Goal: Information Seeking & Learning: Learn about a topic

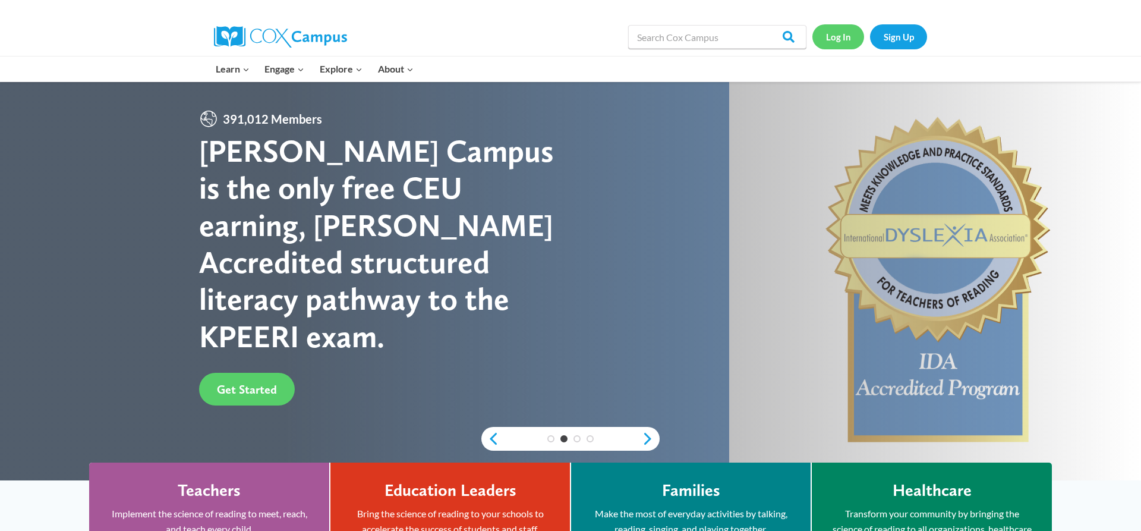
click at [841, 40] on link "Log In" at bounding box center [839, 36] width 52 height 24
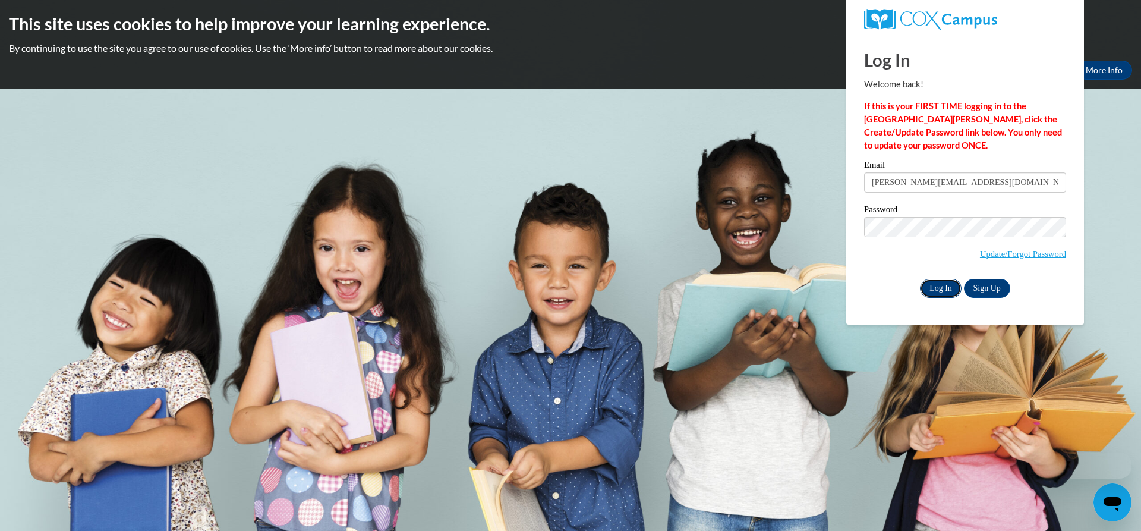
click at [938, 284] on input "Log In" at bounding box center [941, 288] width 42 height 19
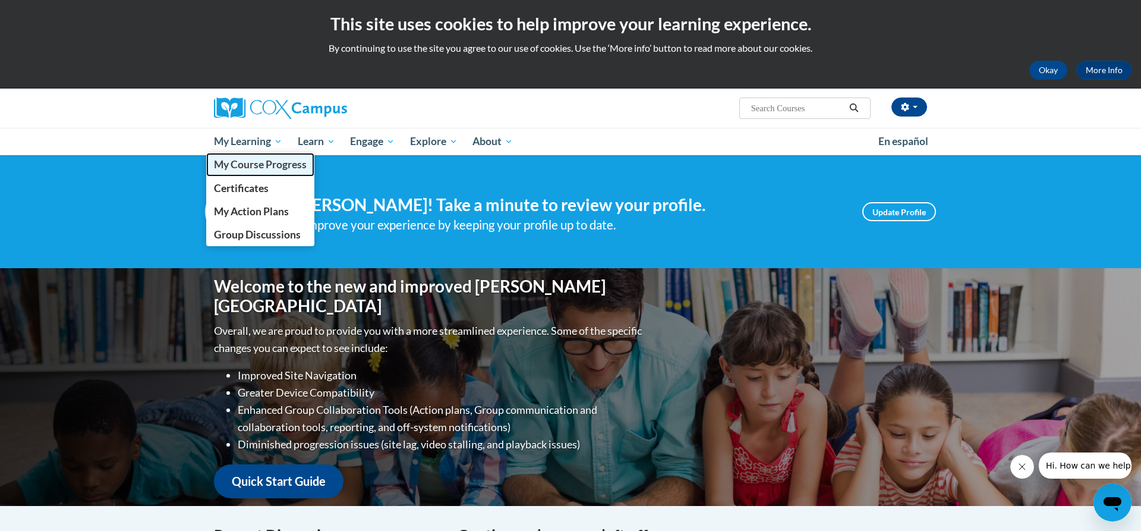
click at [275, 169] on span "My Course Progress" at bounding box center [260, 164] width 93 height 12
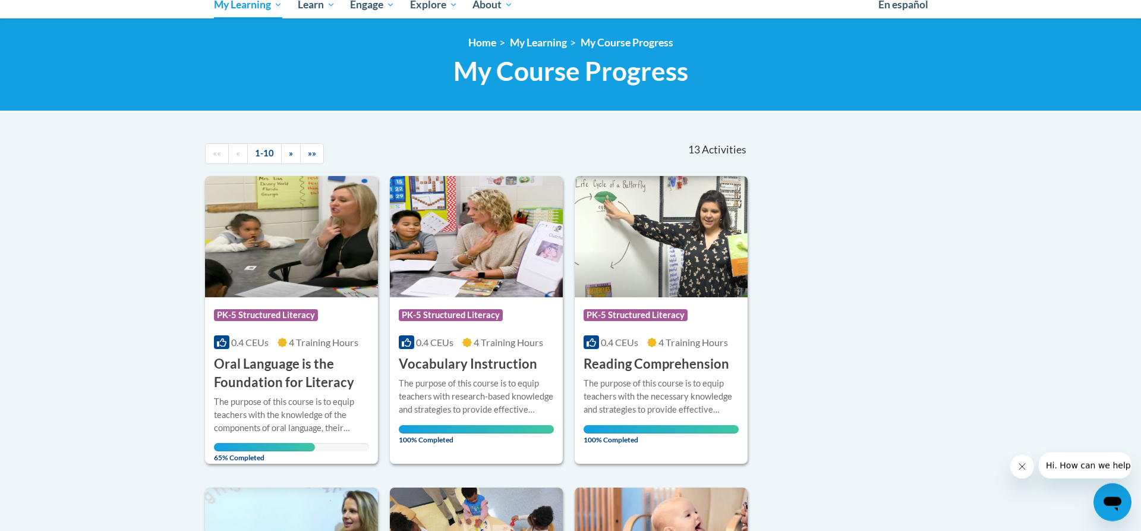
scroll to position [243, 0]
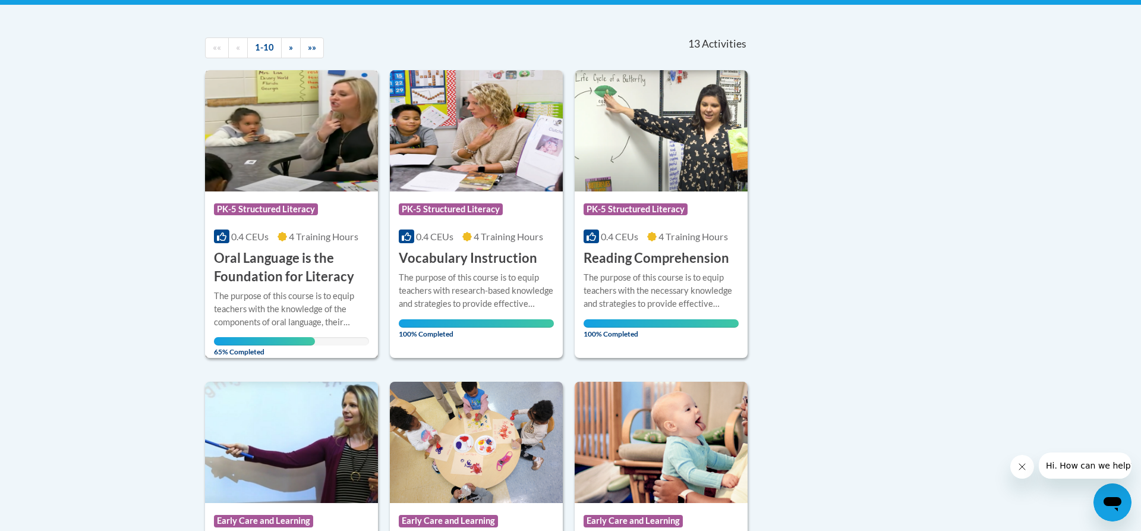
click at [283, 243] on div "0.4 CEUs 4 Training Hours" at bounding box center [291, 236] width 155 height 13
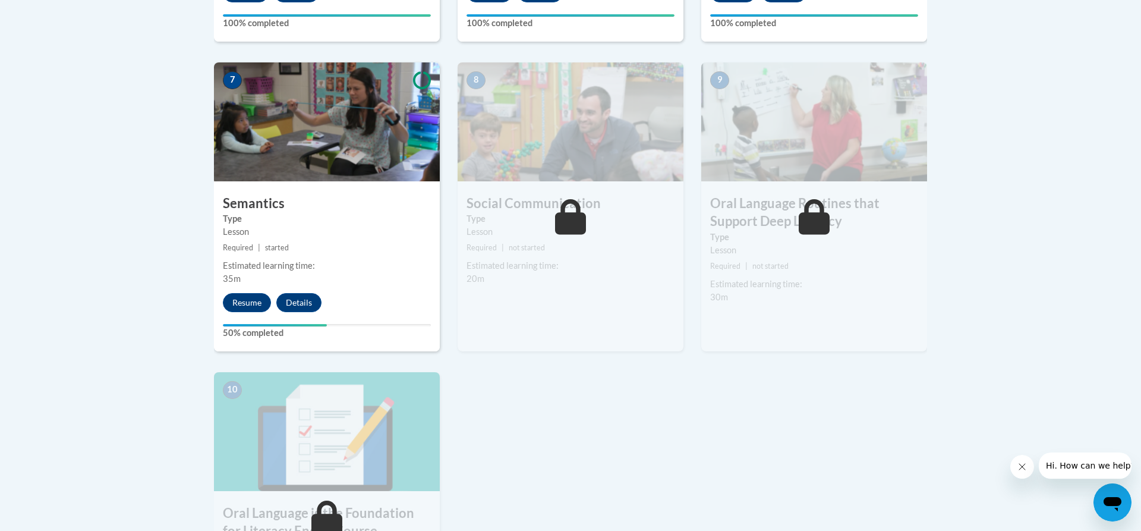
scroll to position [1031, 0]
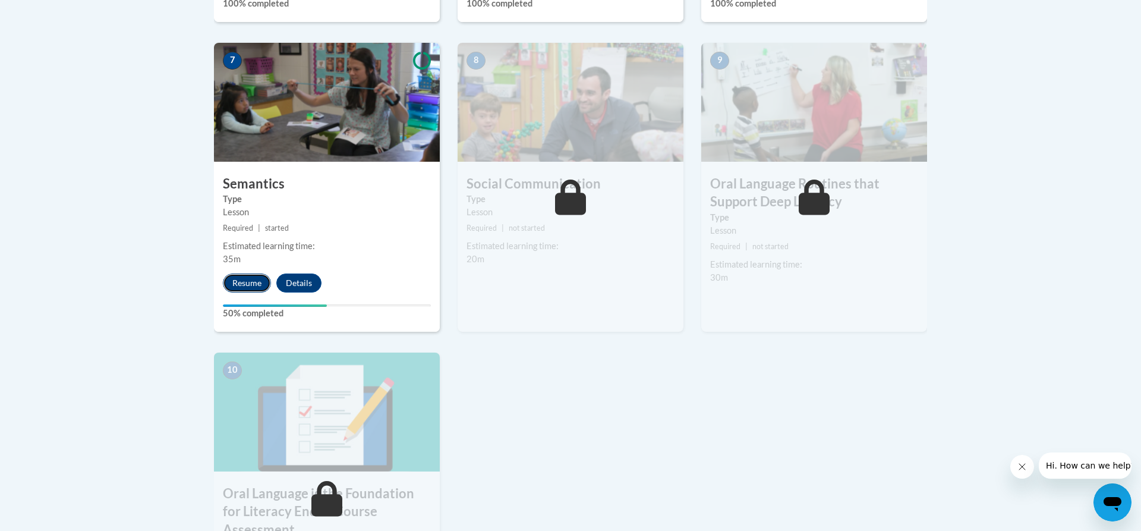
click at [264, 285] on button "Resume" at bounding box center [247, 282] width 48 height 19
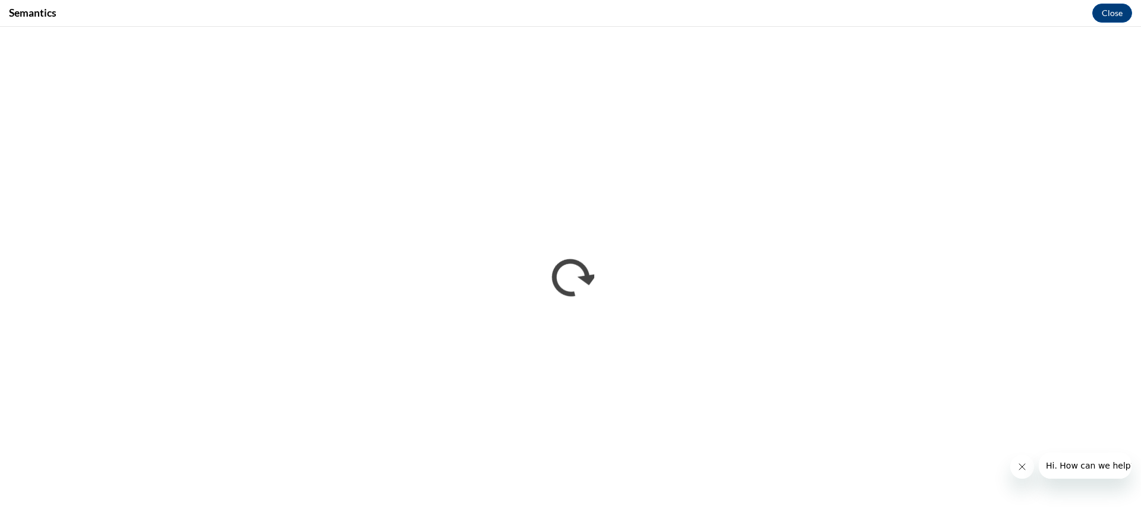
scroll to position [0, 0]
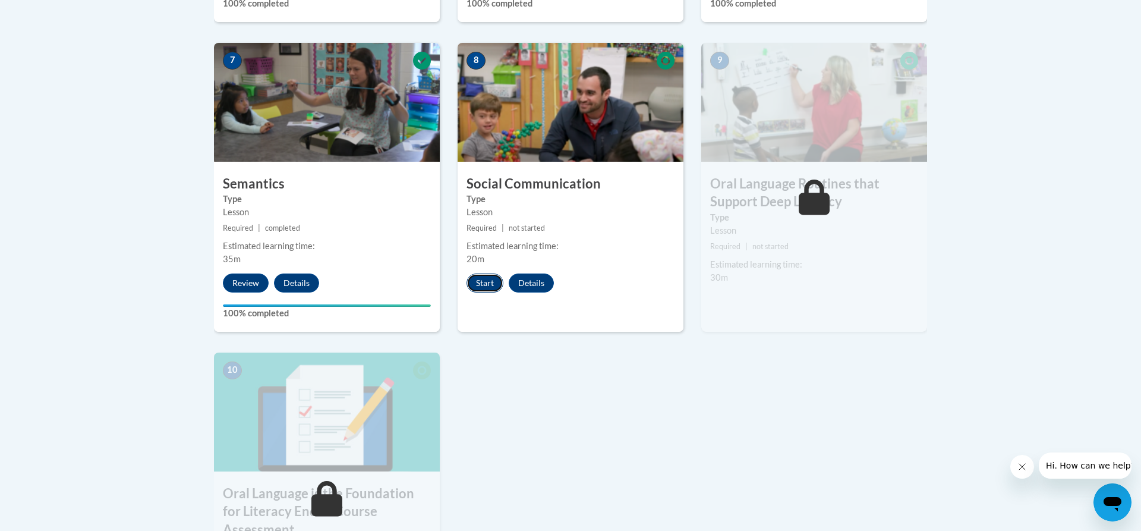
click at [490, 284] on button "Start" at bounding box center [485, 282] width 37 height 19
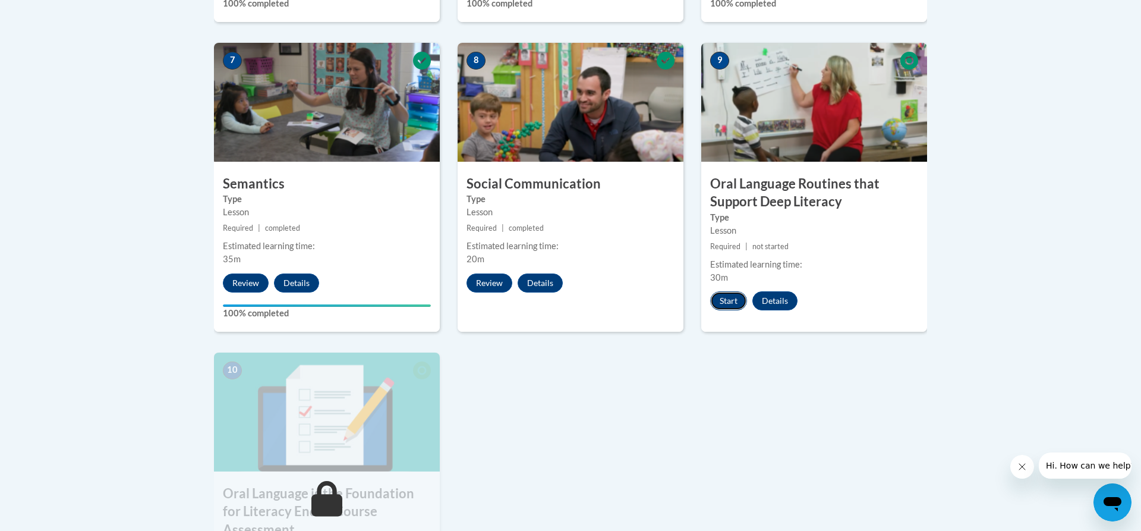
click at [741, 304] on button "Start" at bounding box center [728, 300] width 37 height 19
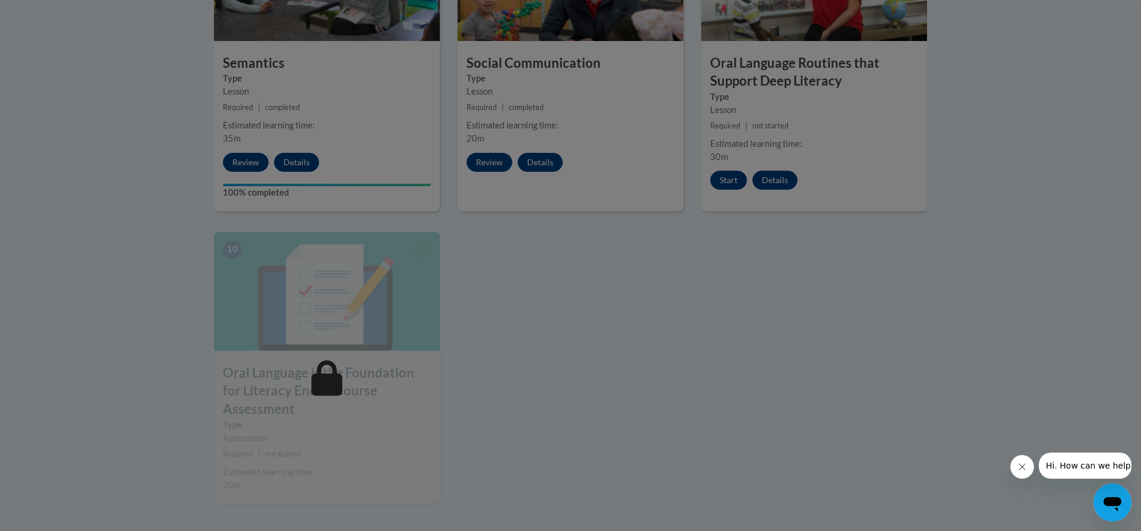
scroll to position [1152, 0]
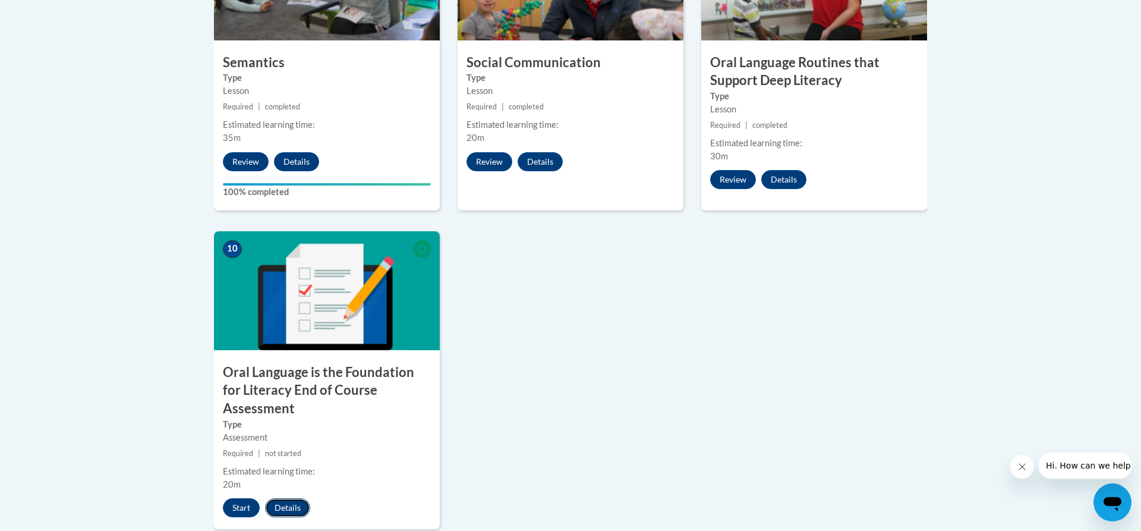
click at [290, 498] on button "Details" at bounding box center [287, 507] width 45 height 19
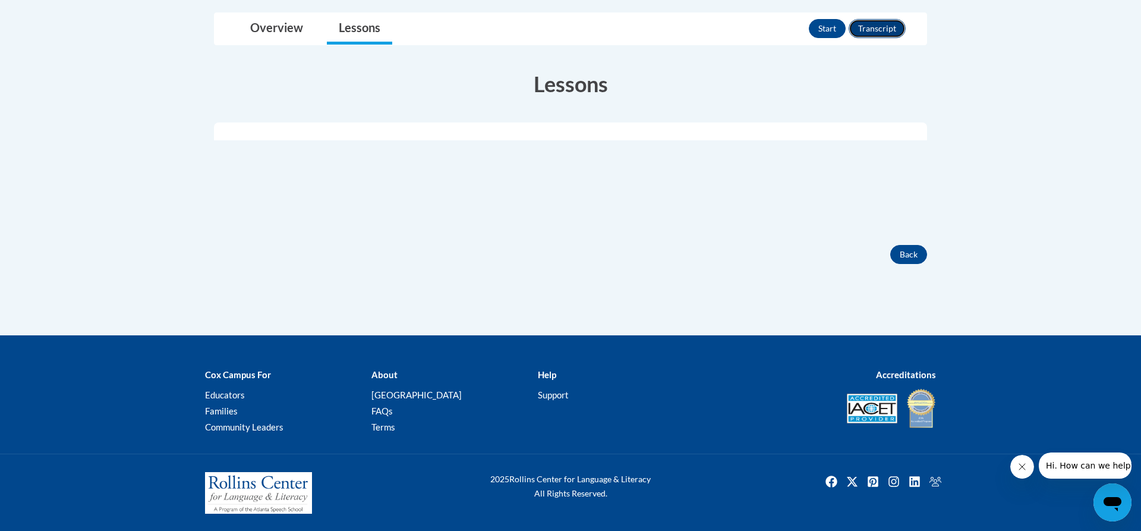
click at [869, 29] on button "Transcript" at bounding box center [877, 28] width 57 height 19
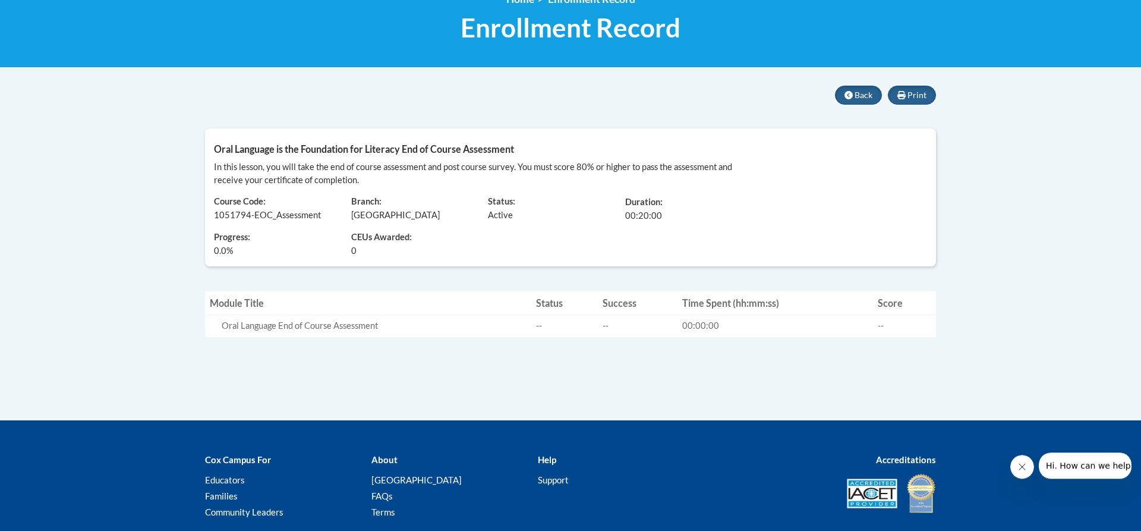
scroll to position [182, 0]
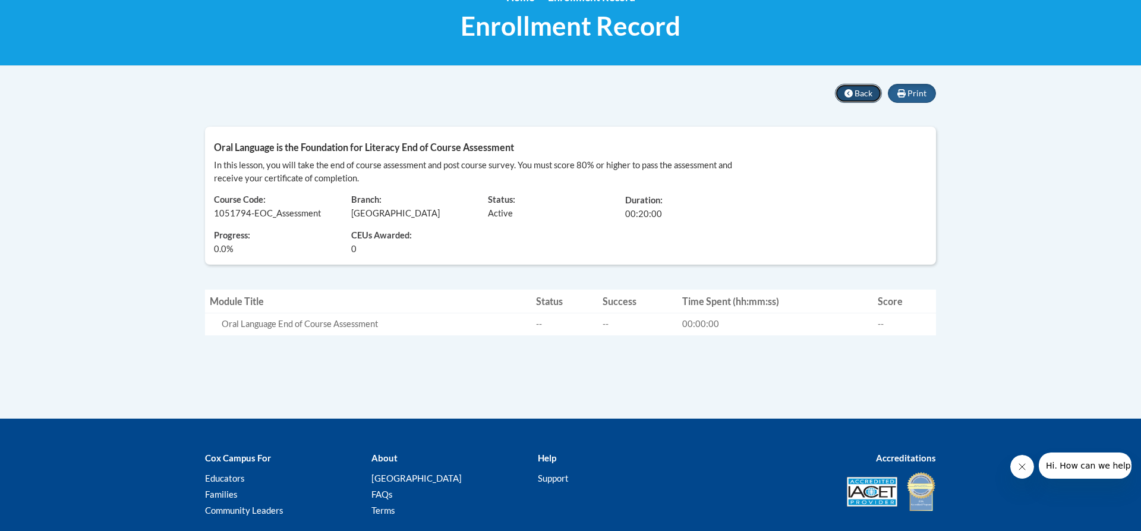
click at [853, 95] on icon at bounding box center [849, 93] width 8 height 8
